Goal: Task Accomplishment & Management: Complete application form

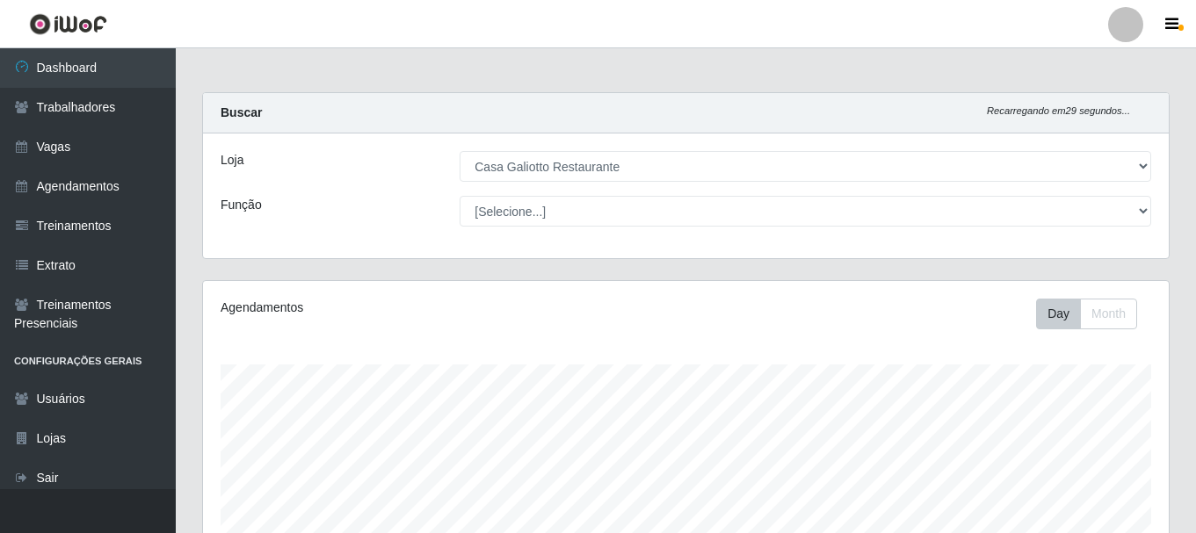
select select "279"
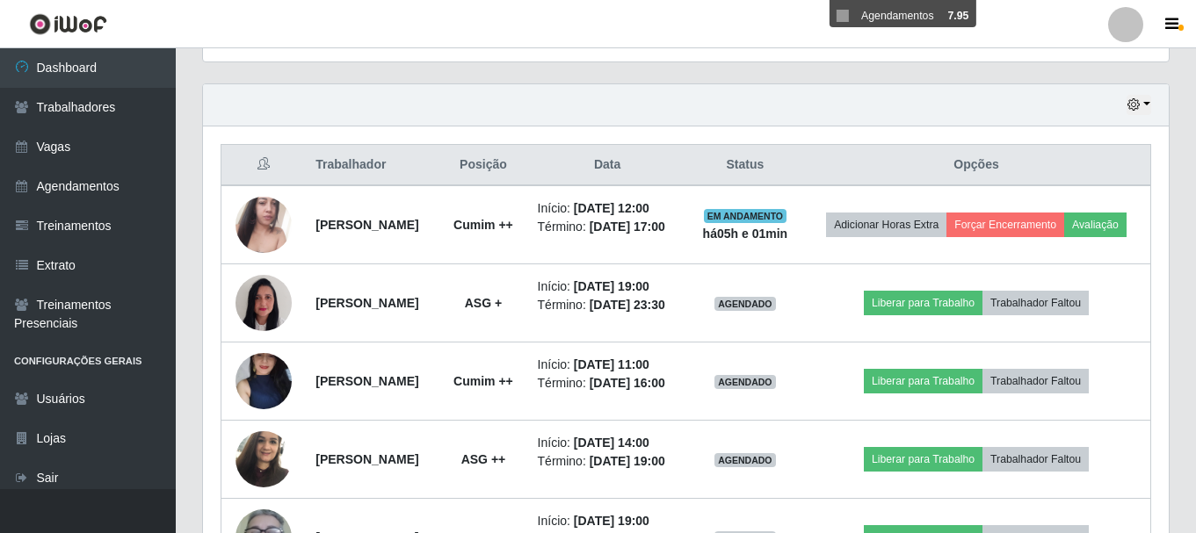
scroll to position [504, 0]
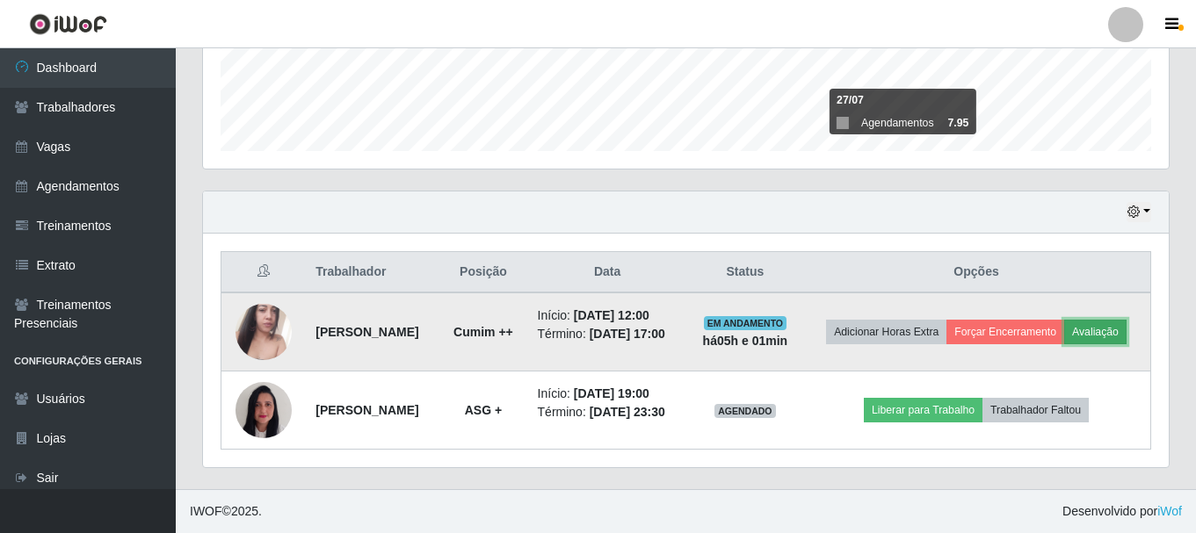
click at [1064, 323] on button "Avaliação" at bounding box center [1095, 332] width 62 height 25
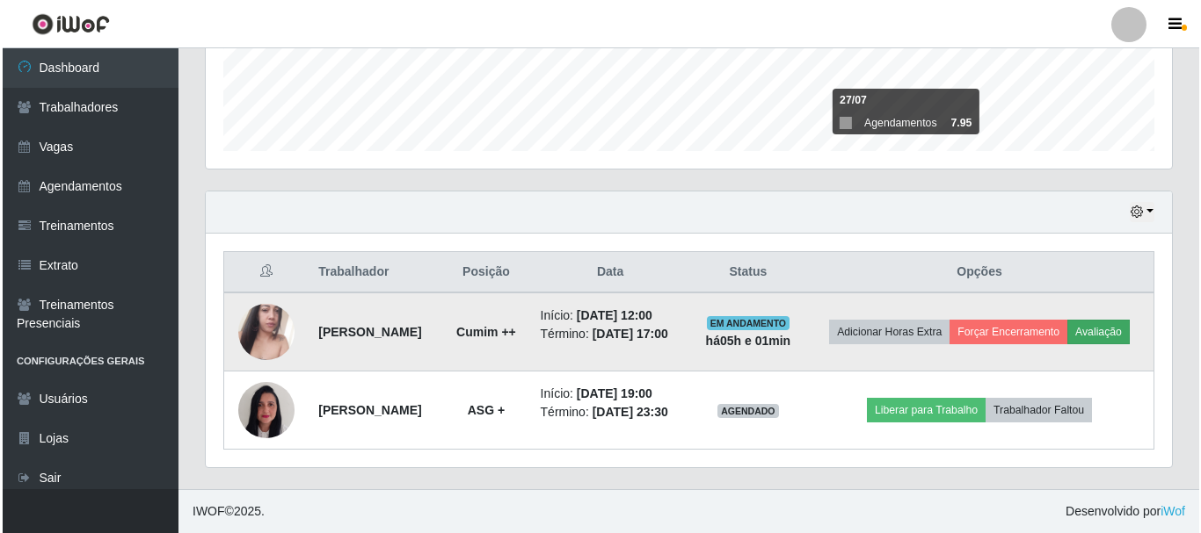
scroll to position [365, 957]
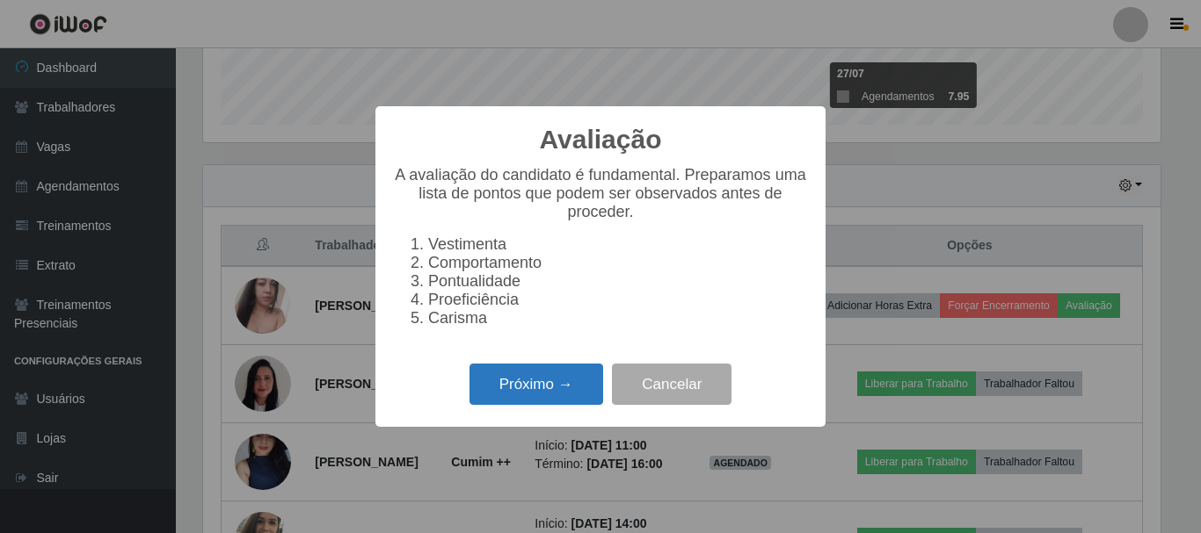
click at [535, 383] on button "Próximo →" at bounding box center [536, 384] width 134 height 41
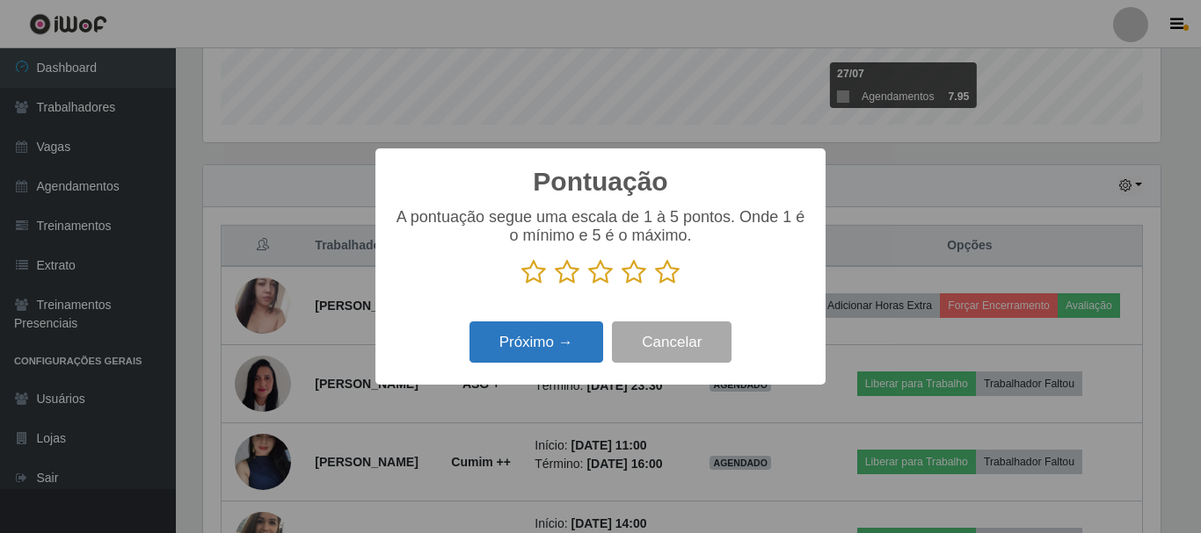
scroll to position [878530, 877937]
click at [664, 271] on icon at bounding box center [667, 272] width 25 height 26
click at [655, 286] on input "radio" at bounding box center [655, 286] width 0 height 0
click at [584, 337] on button "Próximo →" at bounding box center [536, 342] width 134 height 41
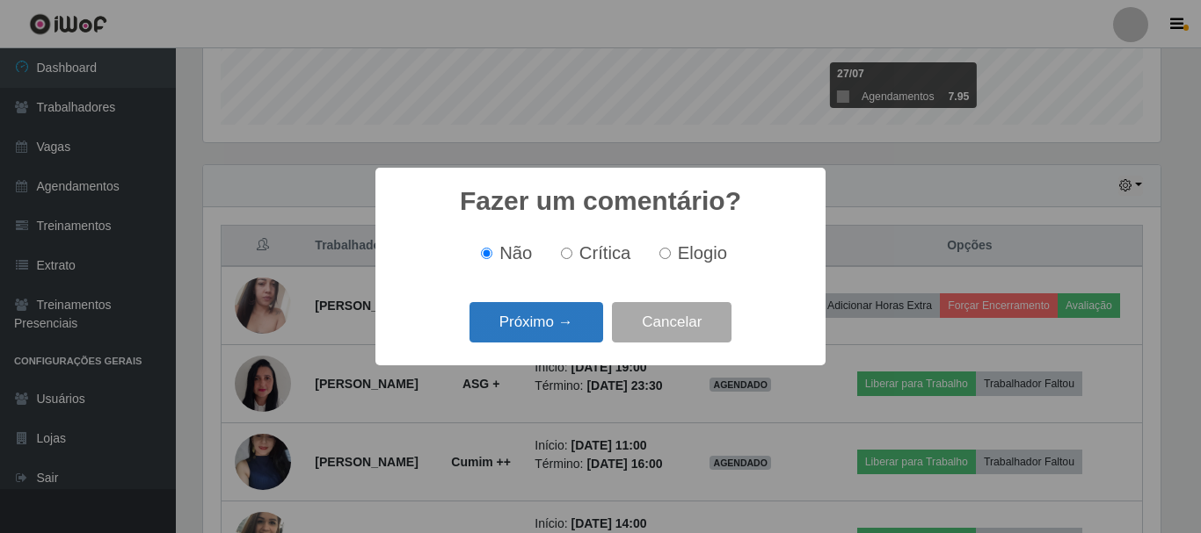
click at [577, 322] on button "Próximo →" at bounding box center [536, 322] width 134 height 41
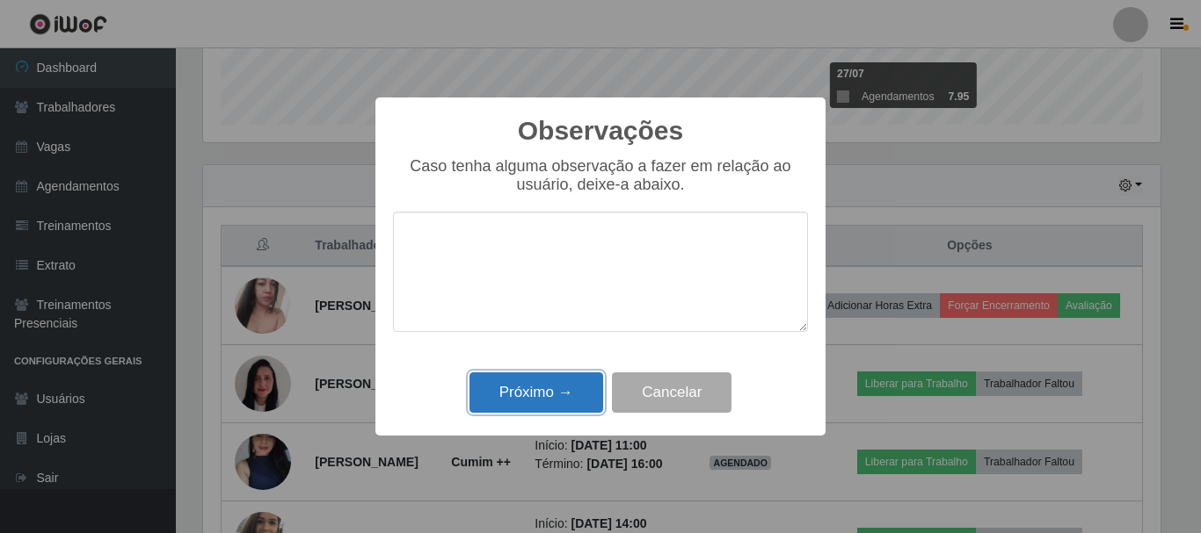
click at [558, 392] on button "Próximo →" at bounding box center [536, 393] width 134 height 41
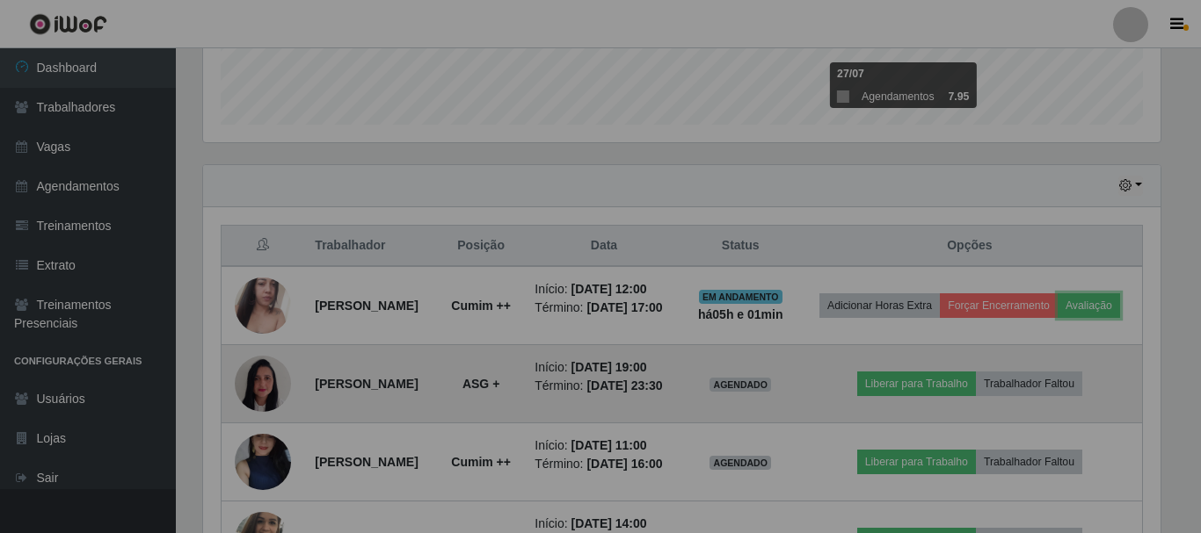
scroll to position [365, 966]
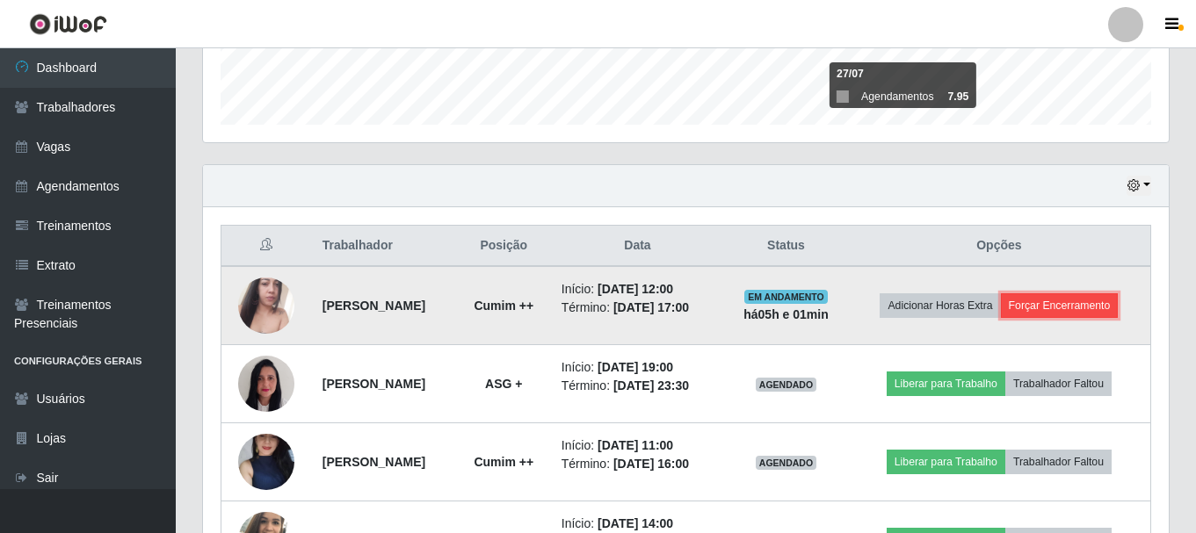
click at [1070, 308] on button "Forçar Encerramento" at bounding box center [1060, 306] width 118 height 25
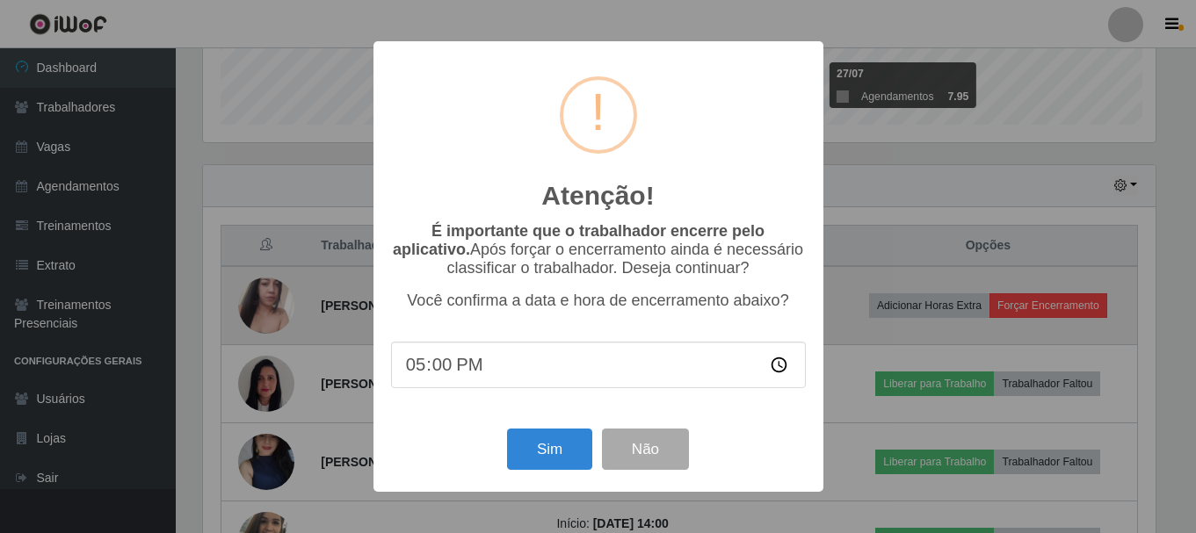
scroll to position [365, 957]
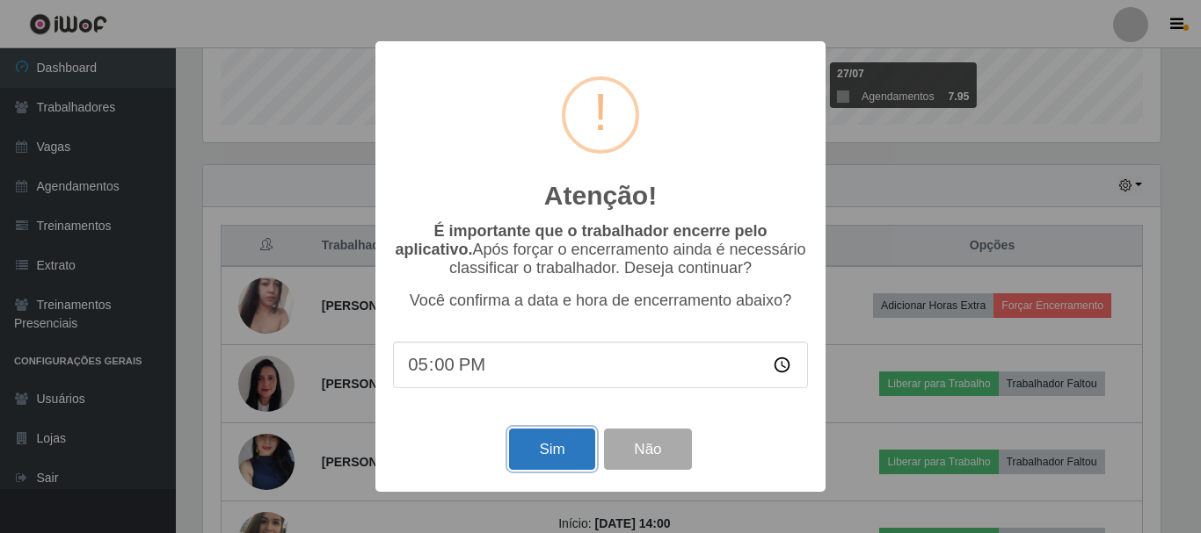
click at [541, 450] on button "Sim" at bounding box center [551, 449] width 85 height 41
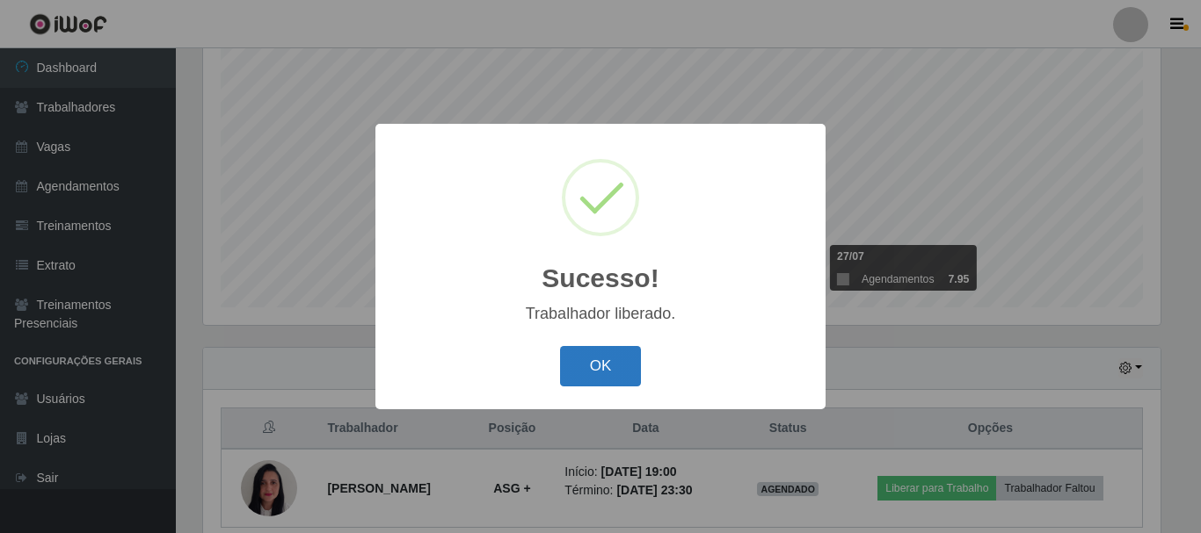
click at [606, 386] on button "OK" at bounding box center [601, 366] width 82 height 41
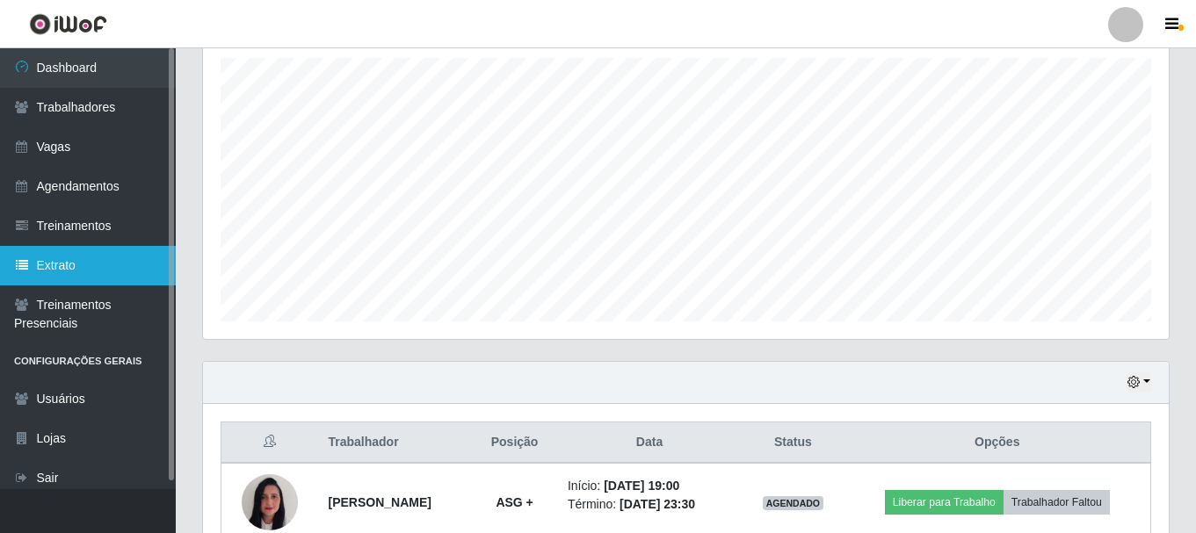
scroll to position [223, 0]
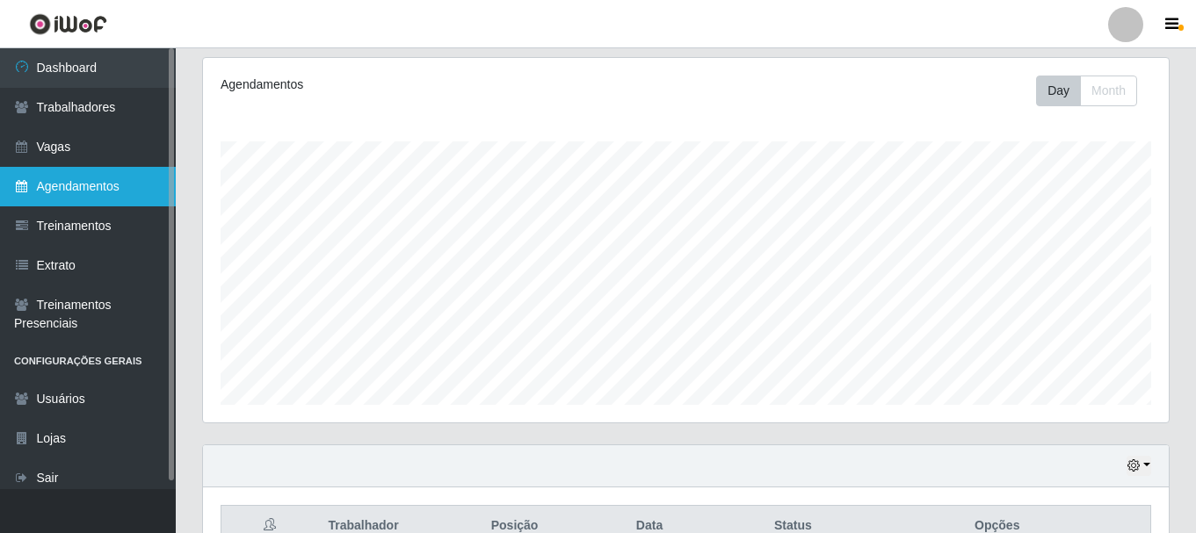
click at [118, 199] on link "Agendamentos" at bounding box center [88, 187] width 176 height 40
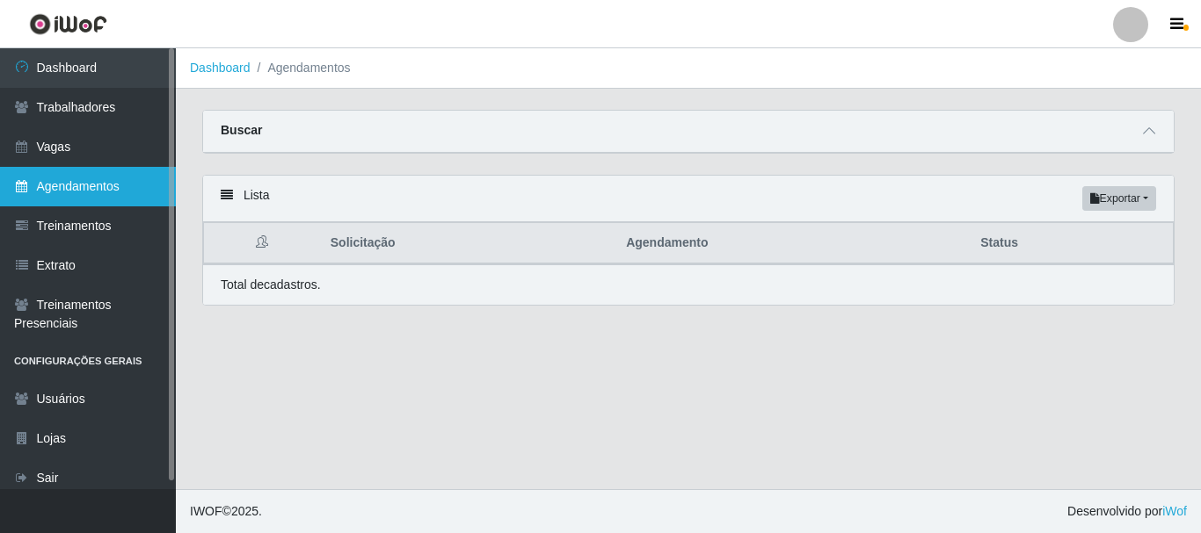
click at [104, 167] on link "Agendamentos" at bounding box center [88, 187] width 176 height 40
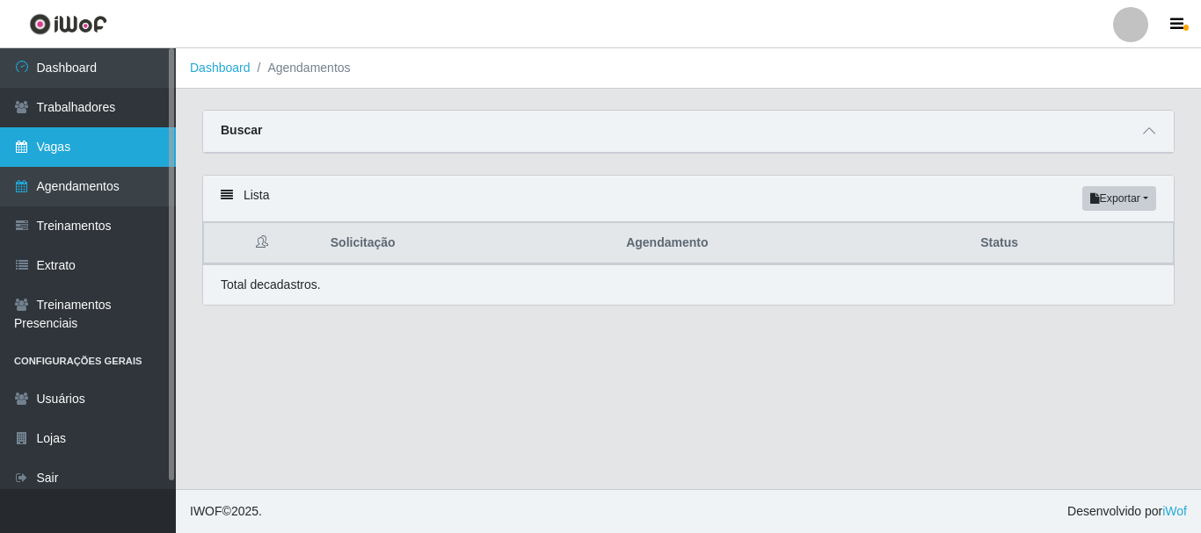
click at [114, 154] on link "Vagas" at bounding box center [88, 147] width 176 height 40
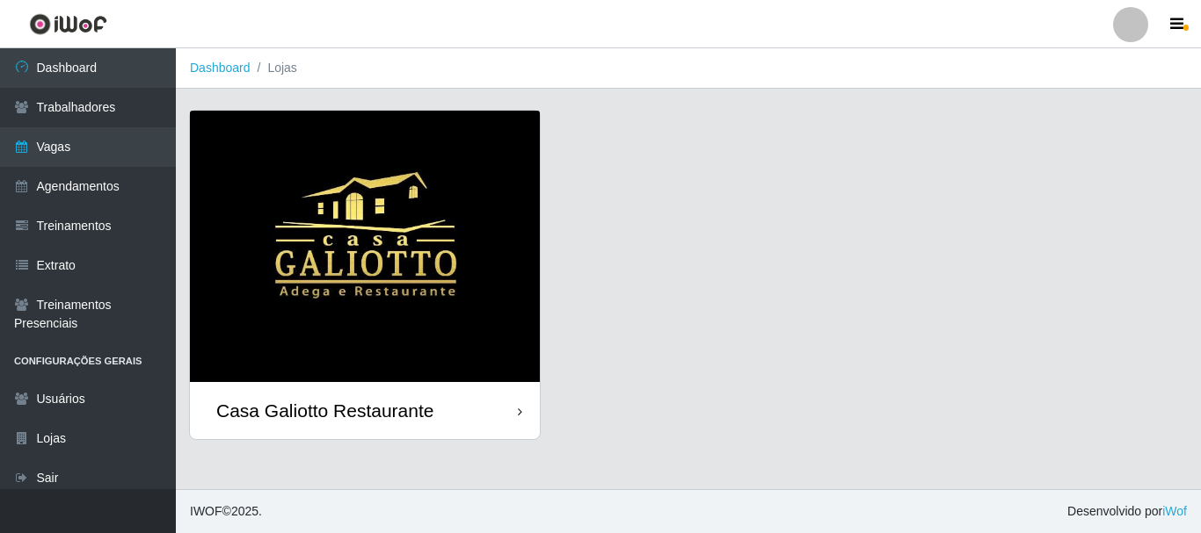
click at [371, 247] on img at bounding box center [365, 247] width 350 height 272
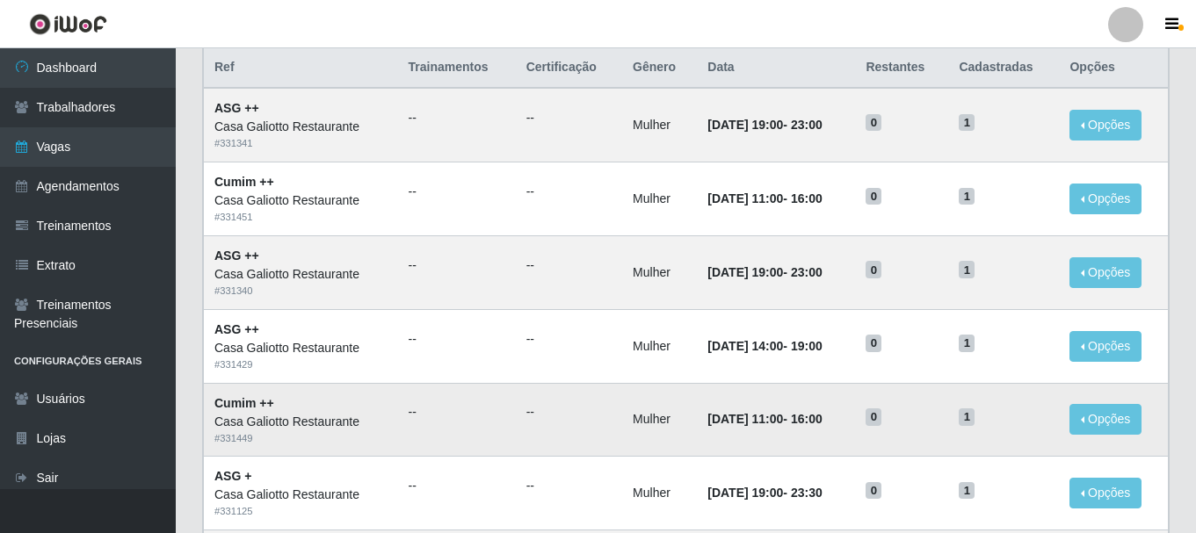
scroll to position [88, 0]
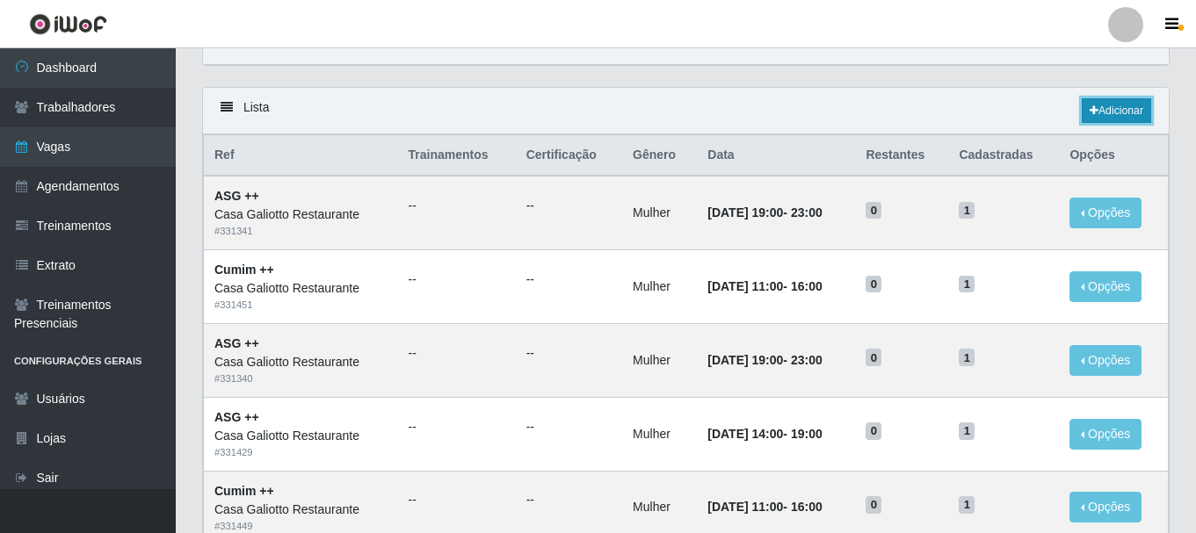
click at [1124, 116] on link "Adicionar" at bounding box center [1116, 110] width 69 height 25
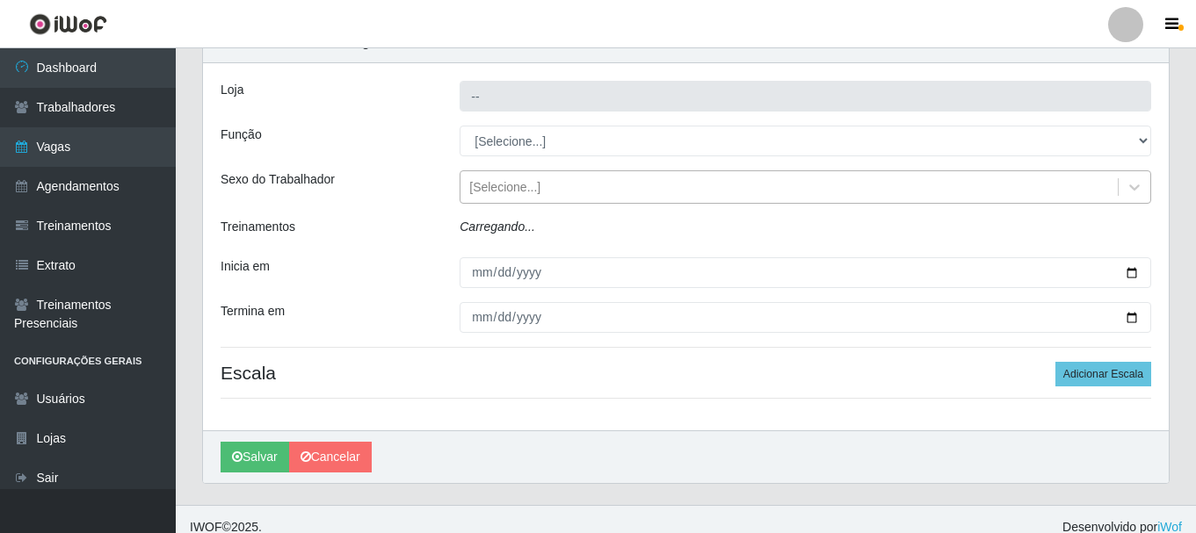
type input "Casa Galiotto Restaurante"
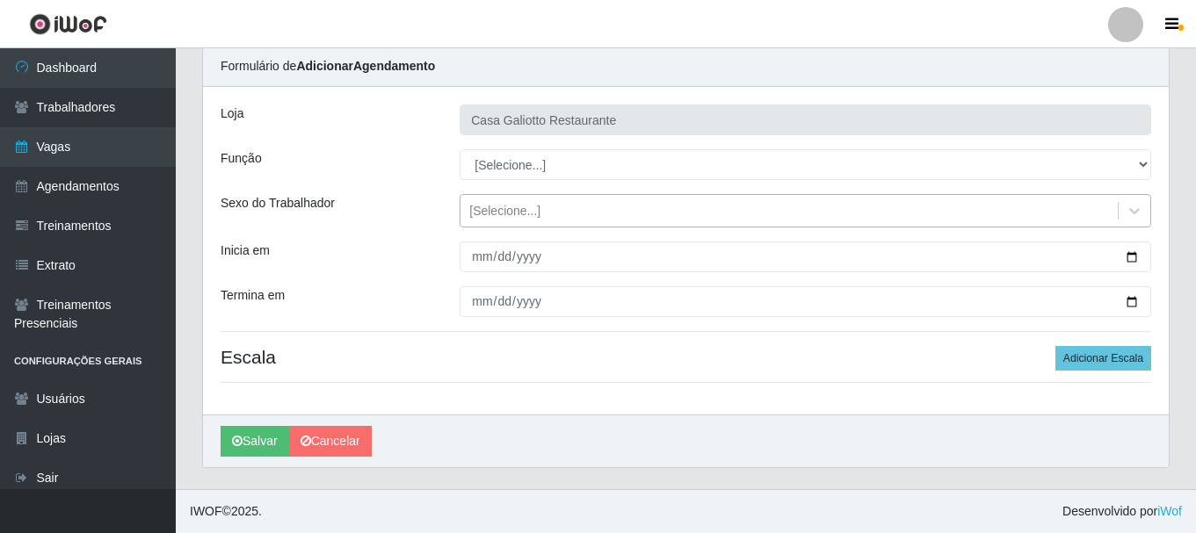
scroll to position [64, 0]
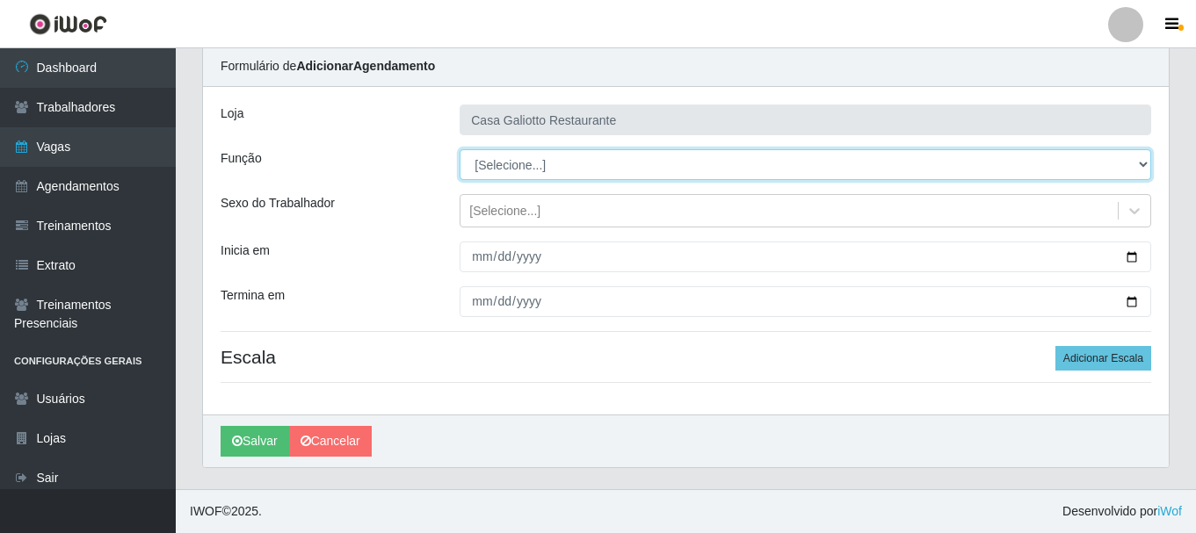
click at [629, 176] on select "[Selecione...] ASG ASG + ASG ++ Auxiliar de Cozinha Auxiliar de Cozinha + Auxil…" at bounding box center [806, 164] width 692 height 31
select select "91"
click at [460, 149] on select "[Selecione...] ASG ASG + ASG ++ Auxiliar de Cozinha Auxiliar de Cozinha + Auxil…" at bounding box center [806, 164] width 692 height 31
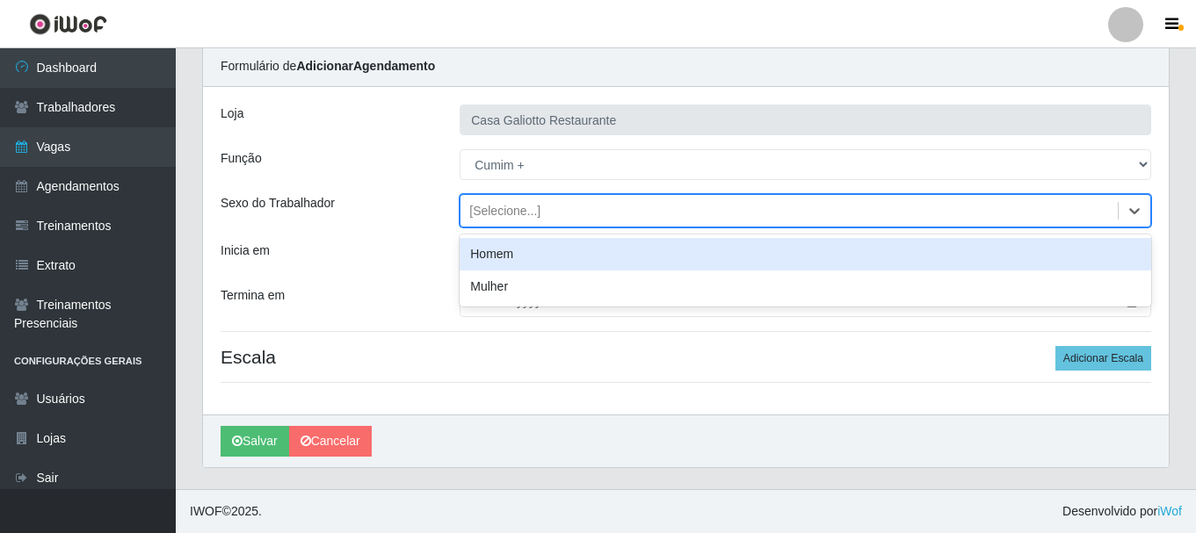
drag, startPoint x: 531, startPoint y: 221, endPoint x: 535, endPoint y: 264, distance: 43.3
click at [532, 221] on div "[Selecione...]" at bounding box center [789, 211] width 657 height 29
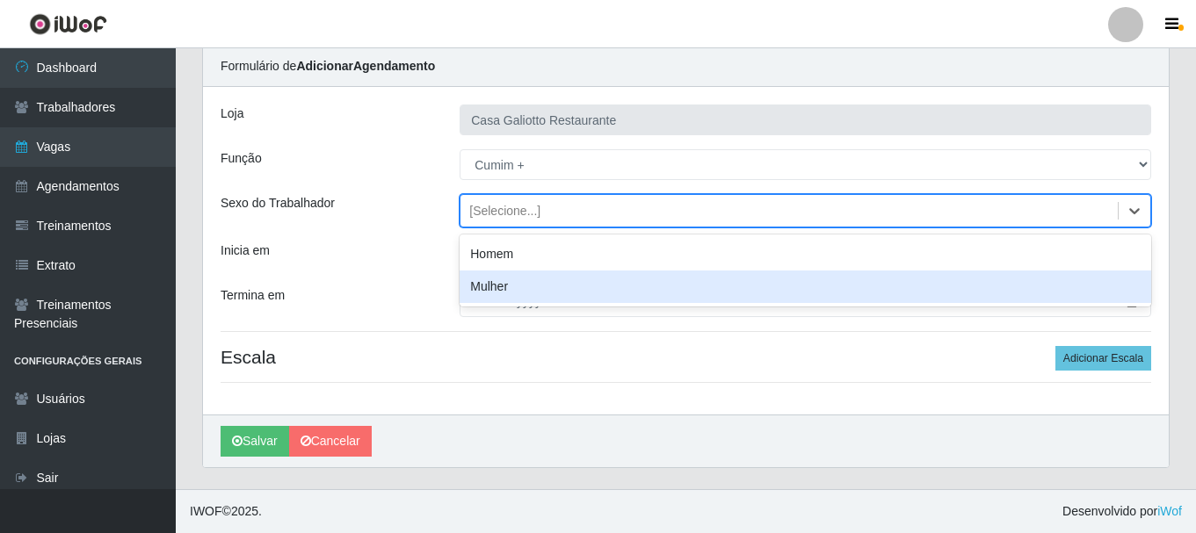
click at [427, 280] on div "Loja Casa Galiotto Restaurante Função [Selecione...] ASG ASG + ASG ++ Auxiliar …" at bounding box center [686, 251] width 966 height 328
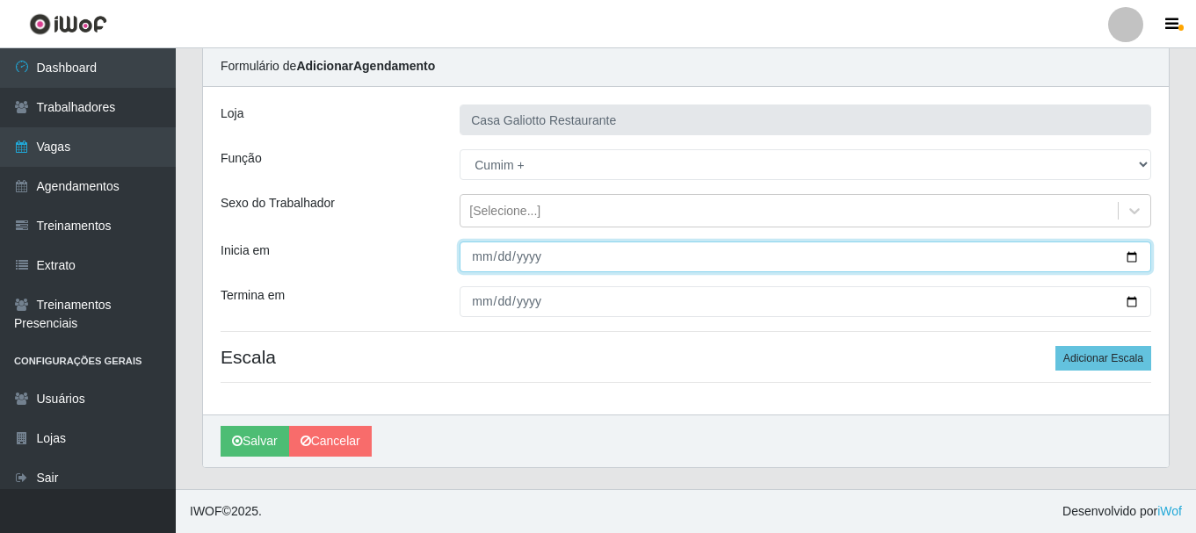
click at [1129, 255] on input "Inicia em" at bounding box center [806, 257] width 692 height 31
type input "[DATE]"
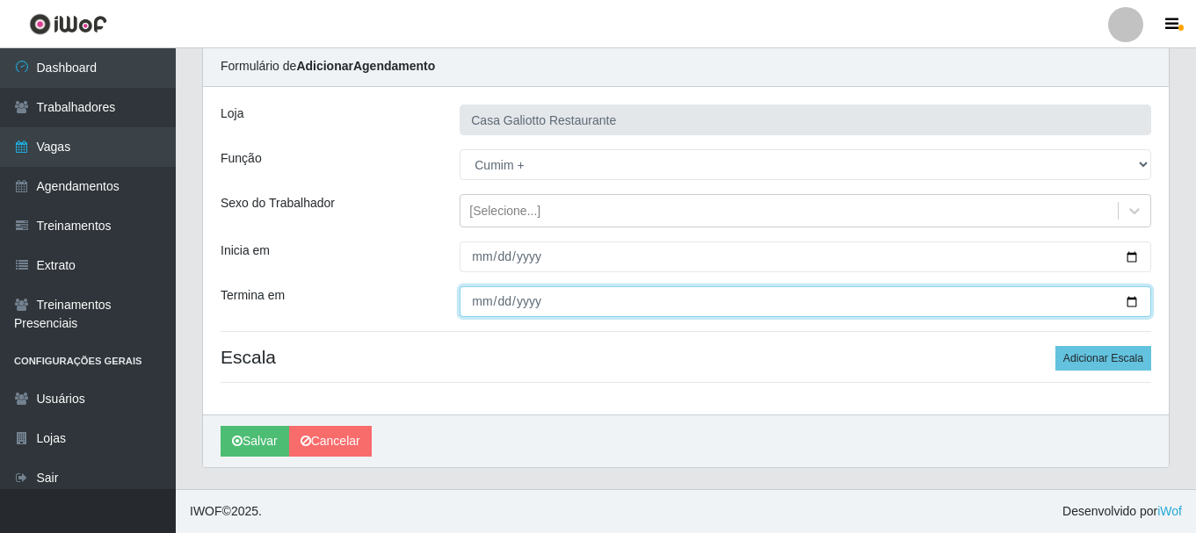
click at [1132, 303] on input "Termina em" at bounding box center [806, 302] width 692 height 31
type input "[DATE]"
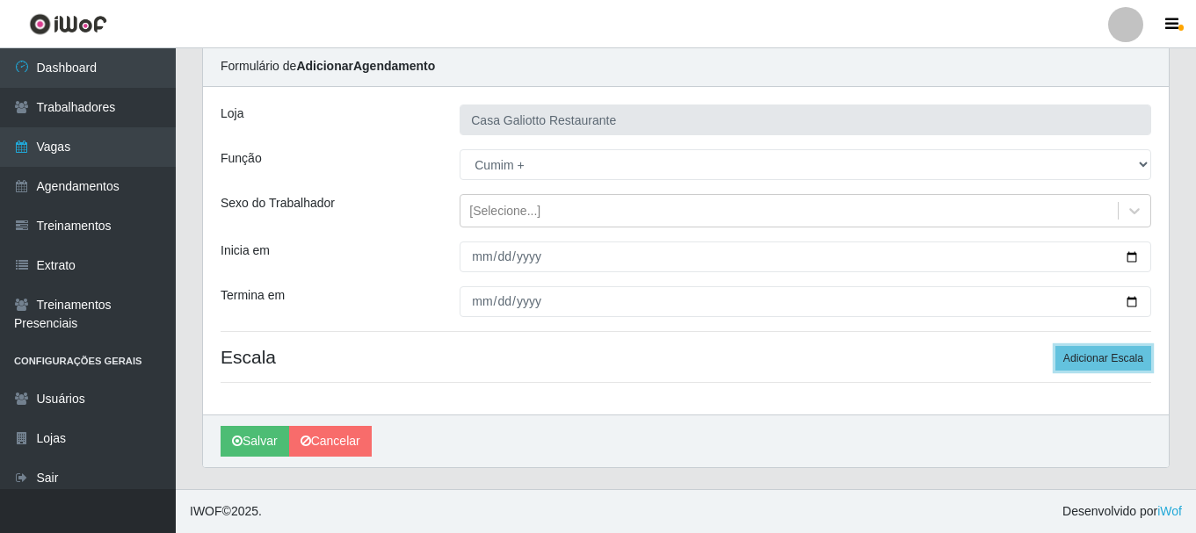
drag, startPoint x: 1097, startPoint y: 351, endPoint x: 1053, endPoint y: 339, distance: 45.4
click at [1098, 351] on button "Adicionar Escala" at bounding box center [1104, 358] width 96 height 25
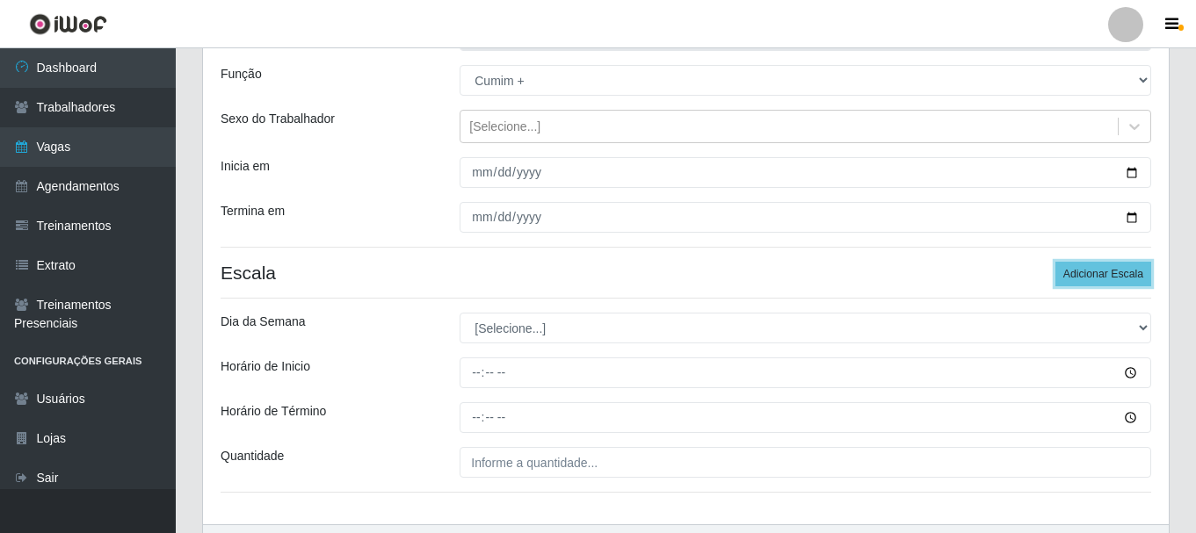
scroll to position [258, 0]
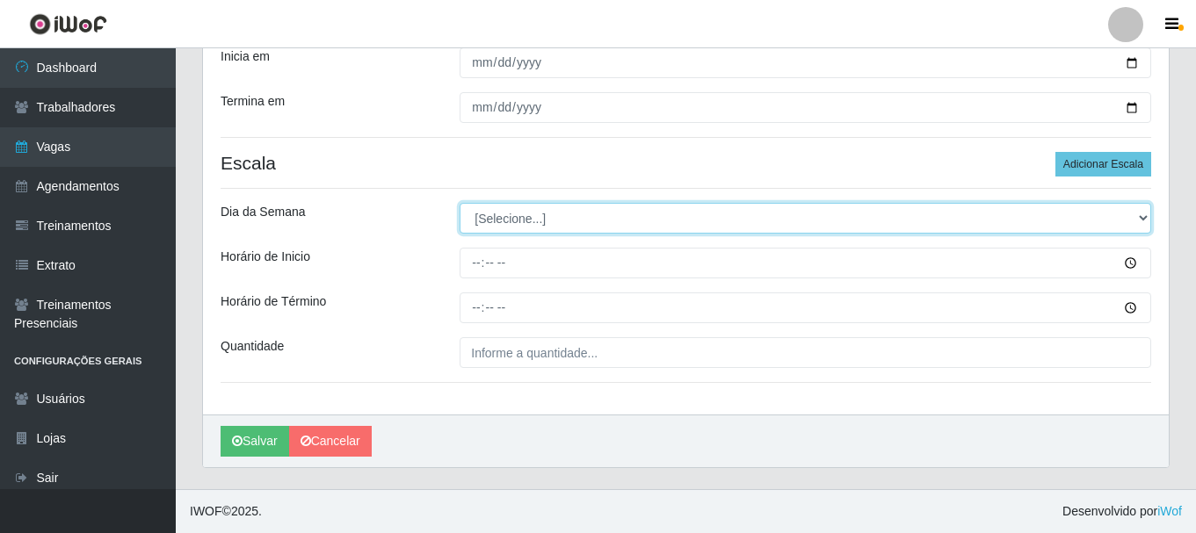
click at [591, 229] on select "[Selecione...] Segunda Terça Quarta Quinta Sexta Sábado Domingo" at bounding box center [806, 218] width 692 height 31
select select "6"
click at [460, 203] on select "[Selecione...] Segunda Terça Quarta Quinta Sexta Sábado Domingo" at bounding box center [806, 218] width 692 height 31
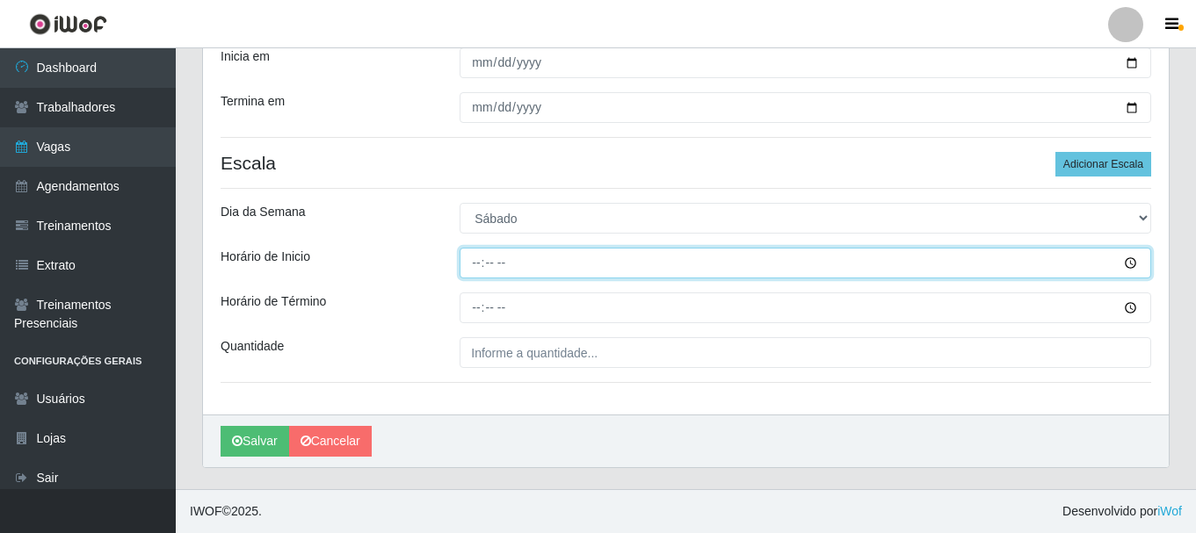
click at [581, 260] on input "Horário de Inicio" at bounding box center [806, 263] width 692 height 31
type input "19:00"
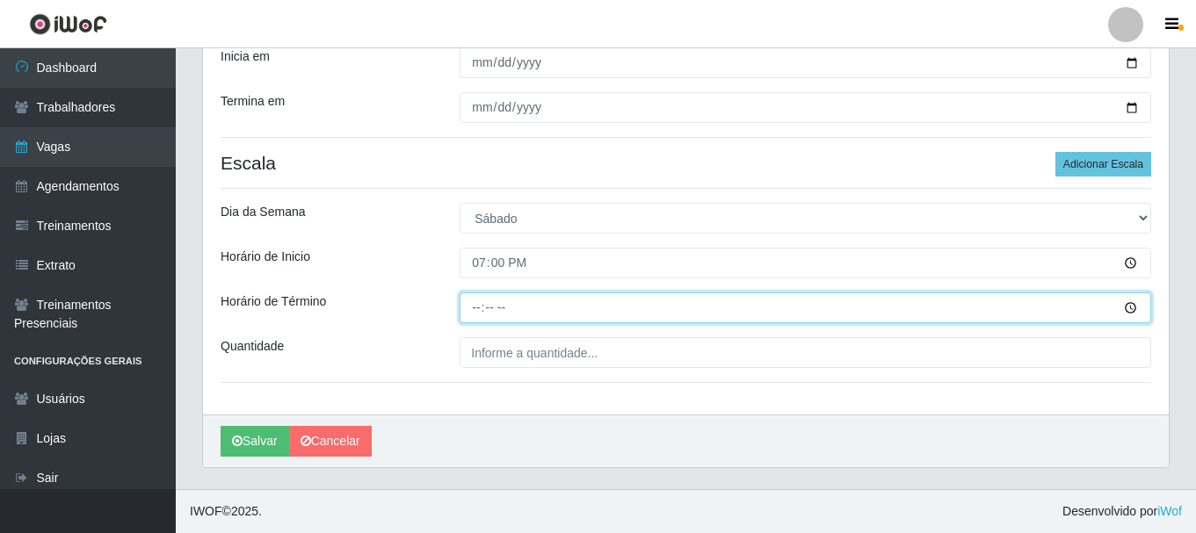
type input "23:00"
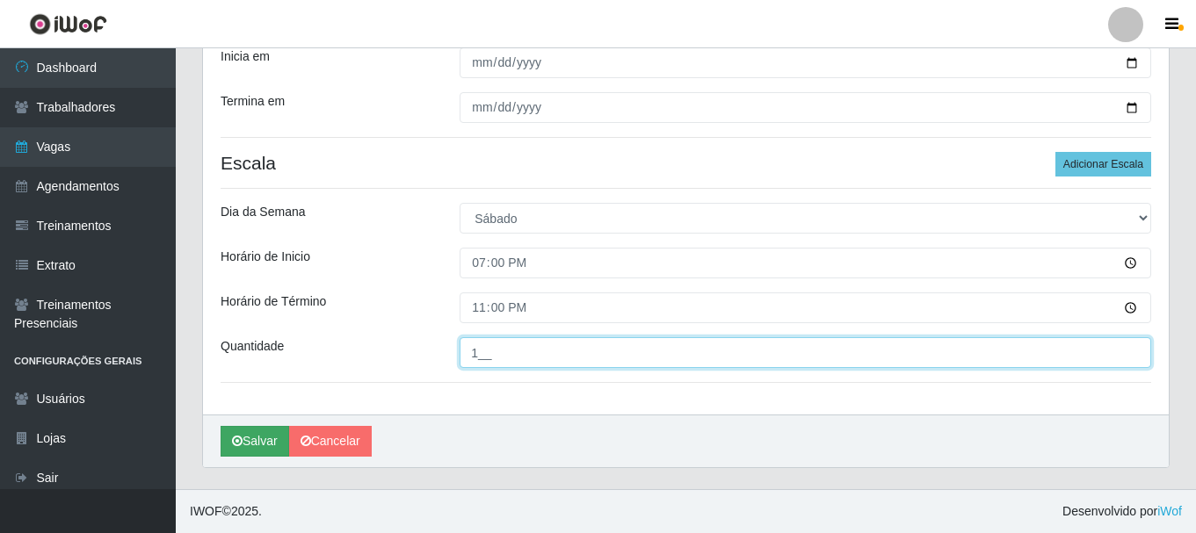
type input "1__"
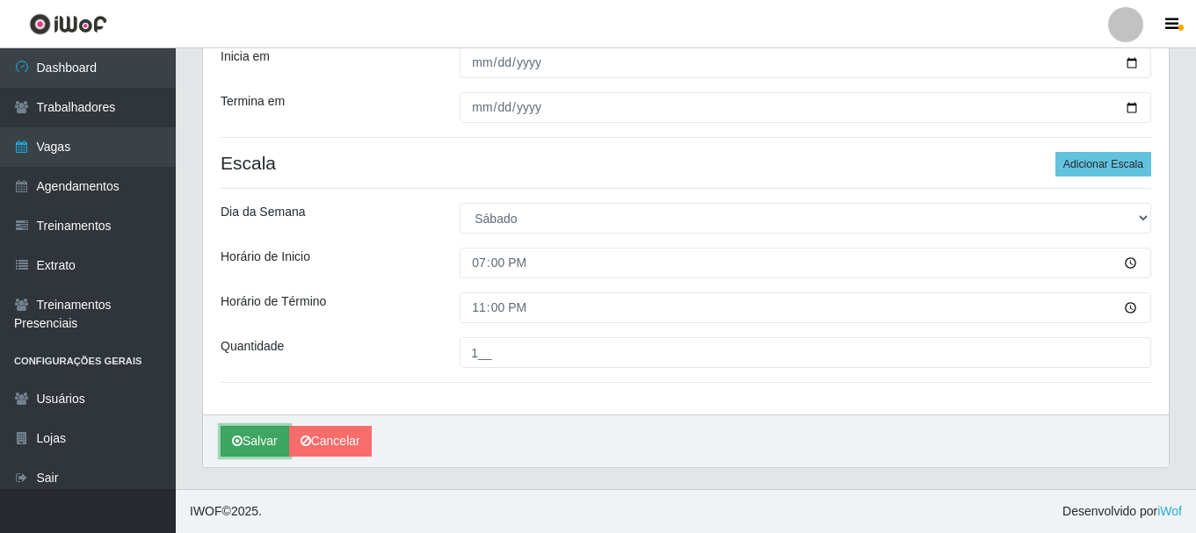
click at [241, 441] on icon "submit" at bounding box center [237, 441] width 11 height 12
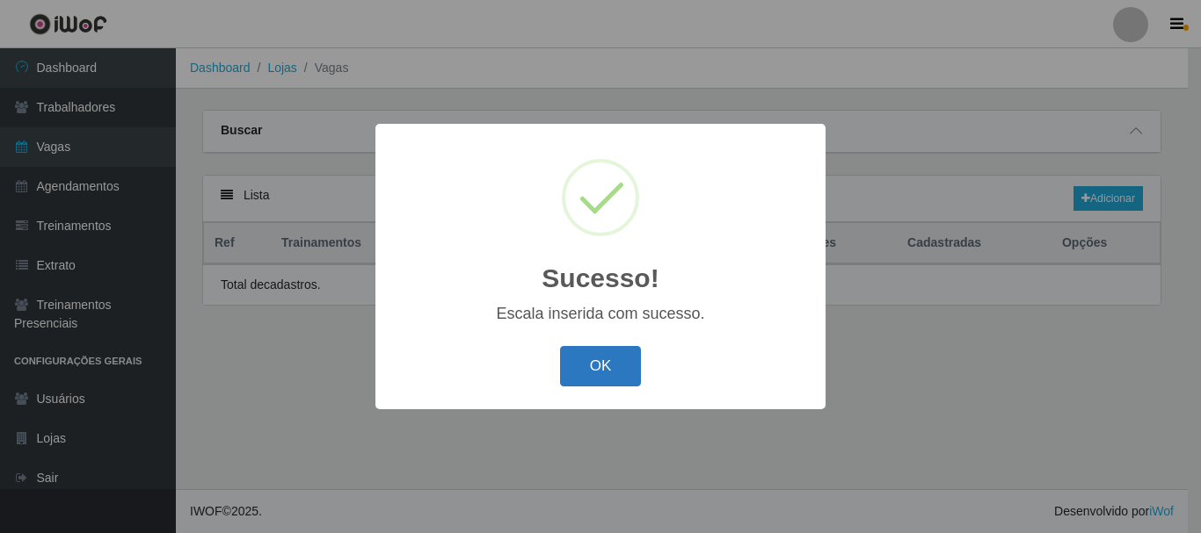
click at [591, 369] on button "OK" at bounding box center [601, 366] width 82 height 41
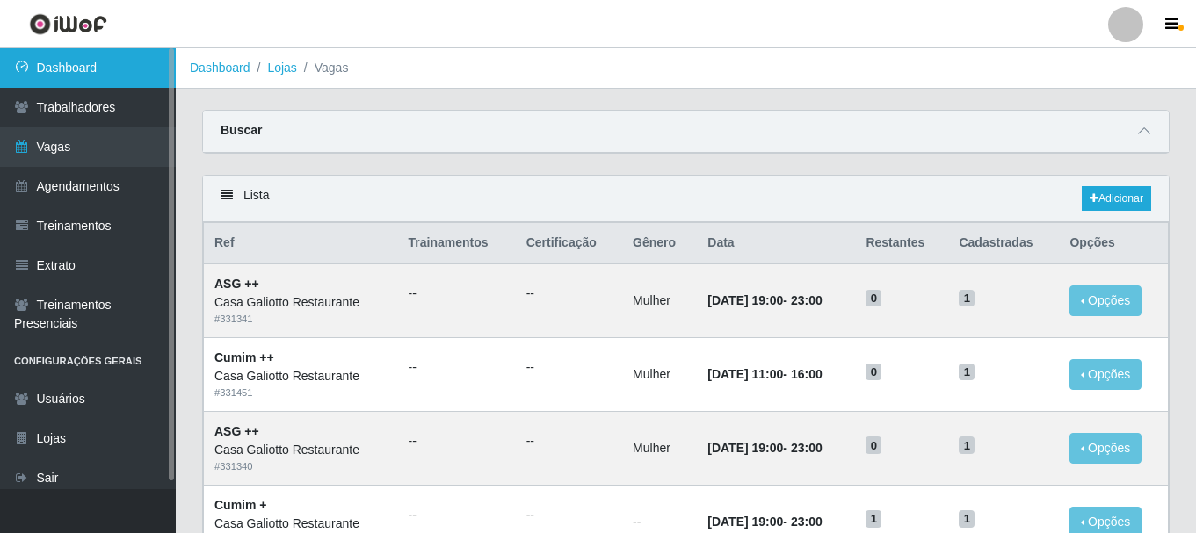
click at [56, 74] on link "Dashboard" at bounding box center [88, 68] width 176 height 40
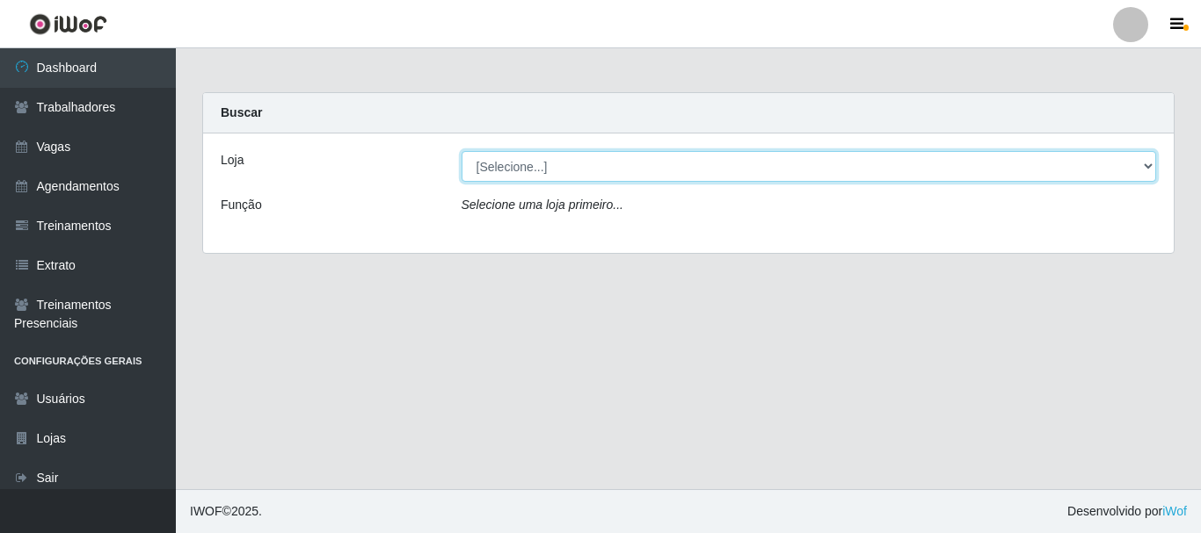
click at [521, 164] on select "[Selecione...] [GEOGRAPHIC_DATA]" at bounding box center [808, 166] width 695 height 31
select select "279"
click at [461, 151] on select "[Selecione...] [GEOGRAPHIC_DATA]" at bounding box center [808, 166] width 695 height 31
